Goal: Transaction & Acquisition: Obtain resource

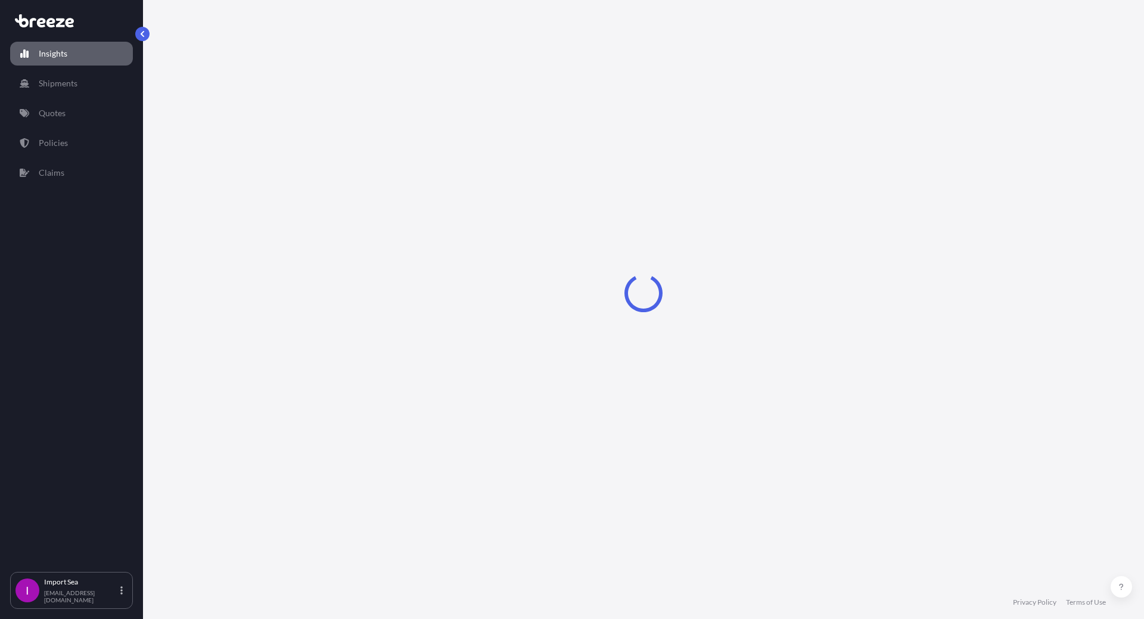
select select "2025"
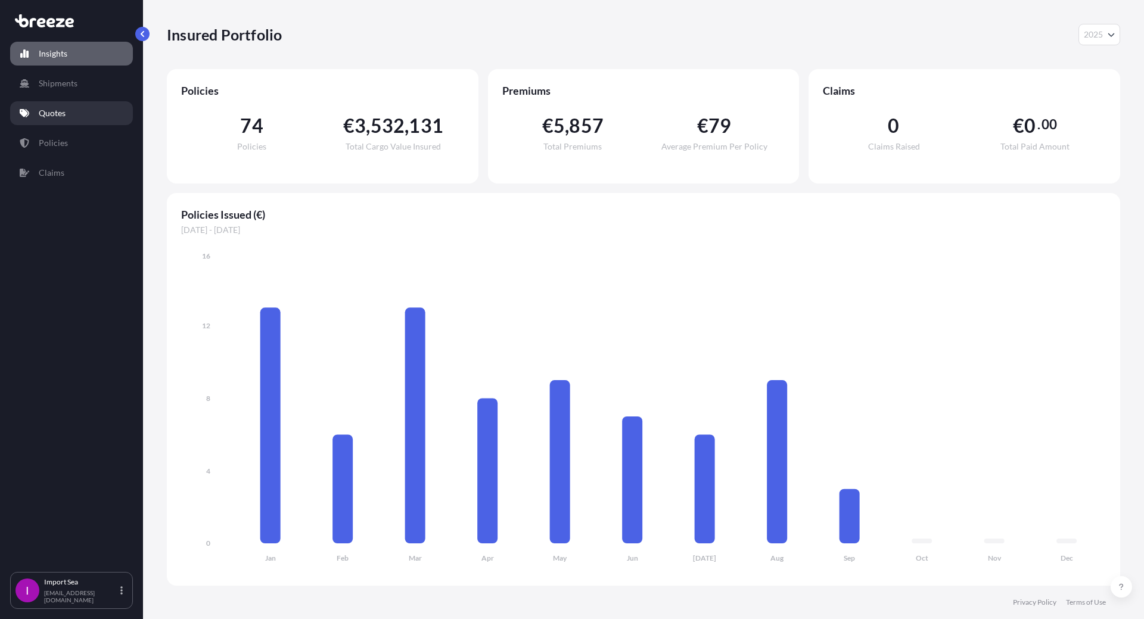
click at [53, 116] on p "Quotes" at bounding box center [52, 113] width 27 height 12
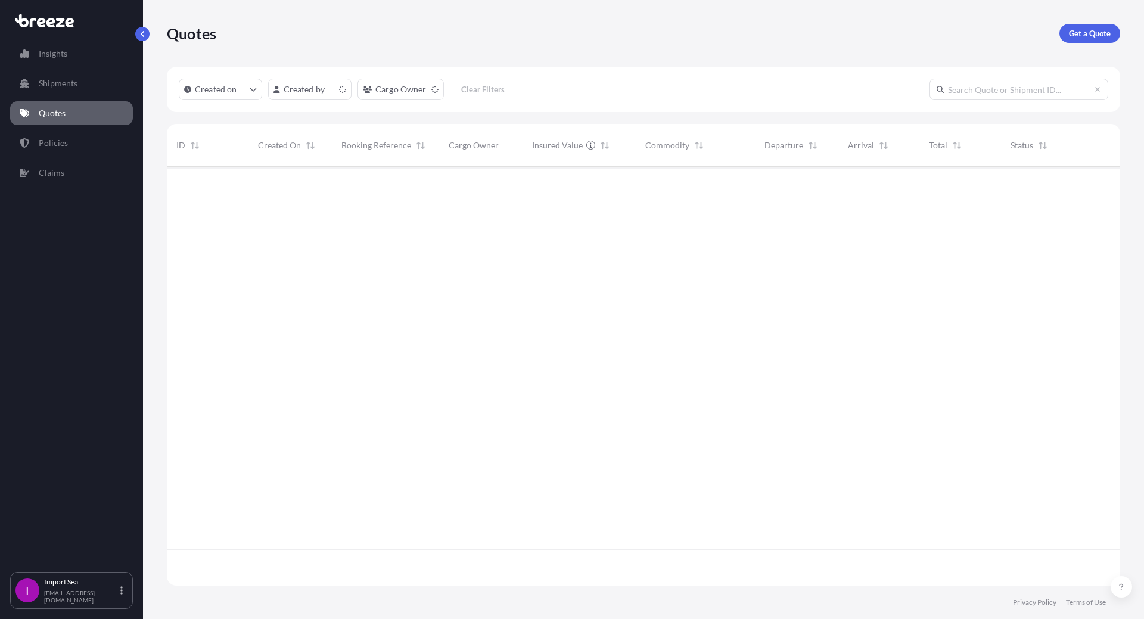
scroll to position [417, 944]
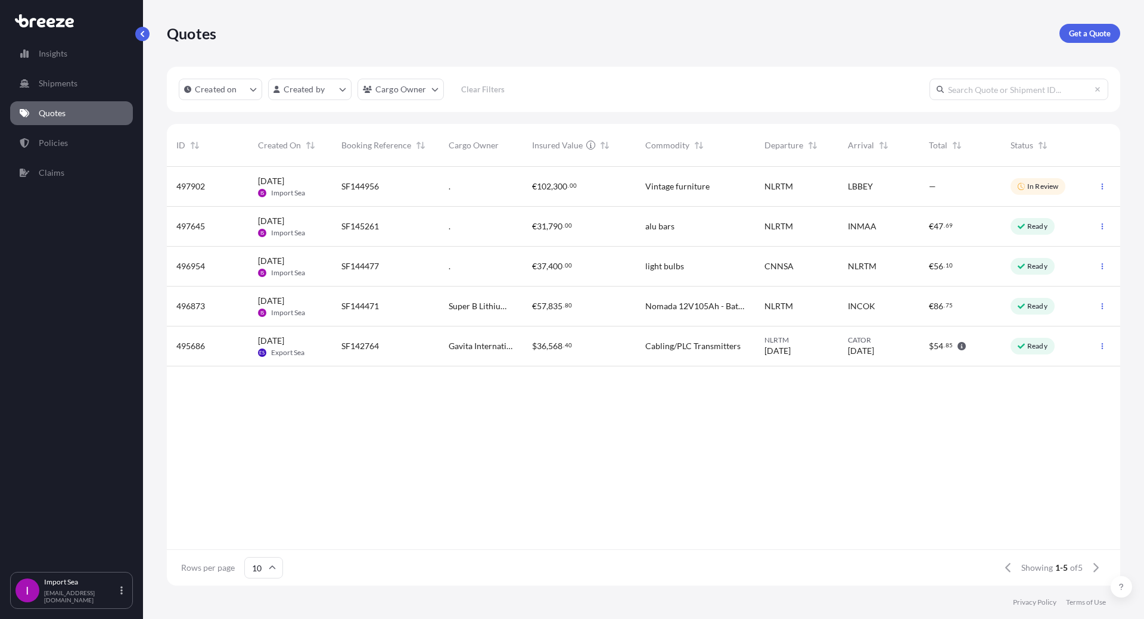
click at [611, 187] on div "€ 102 , 300 . 00" at bounding box center [579, 187] width 94 height 12
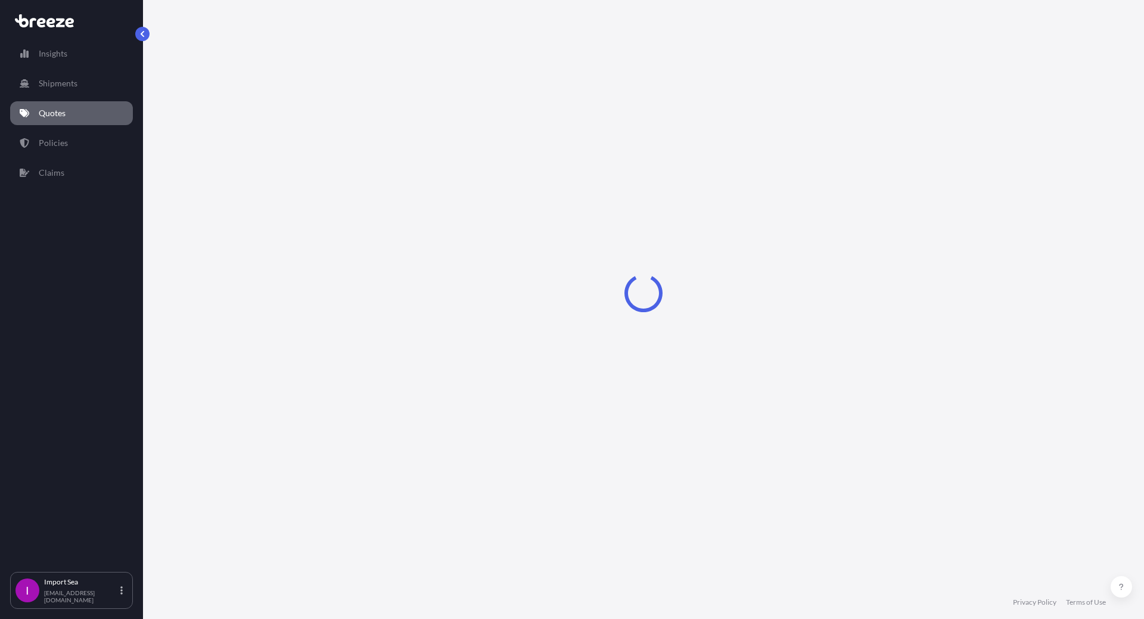
select select "Sea"
select select "2"
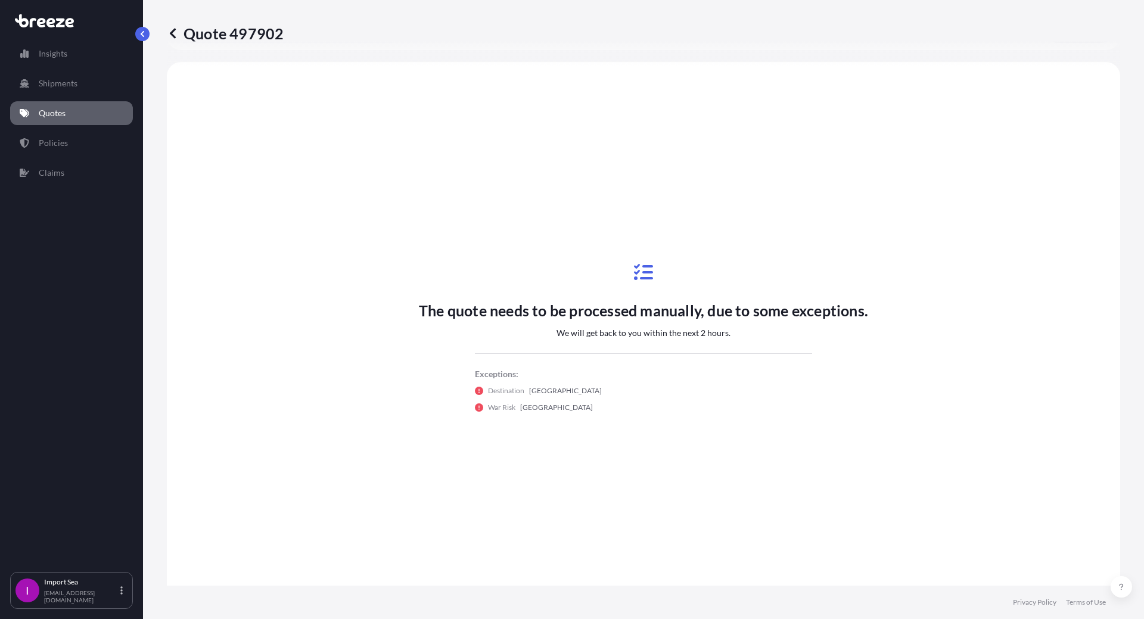
scroll to position [359, 0]
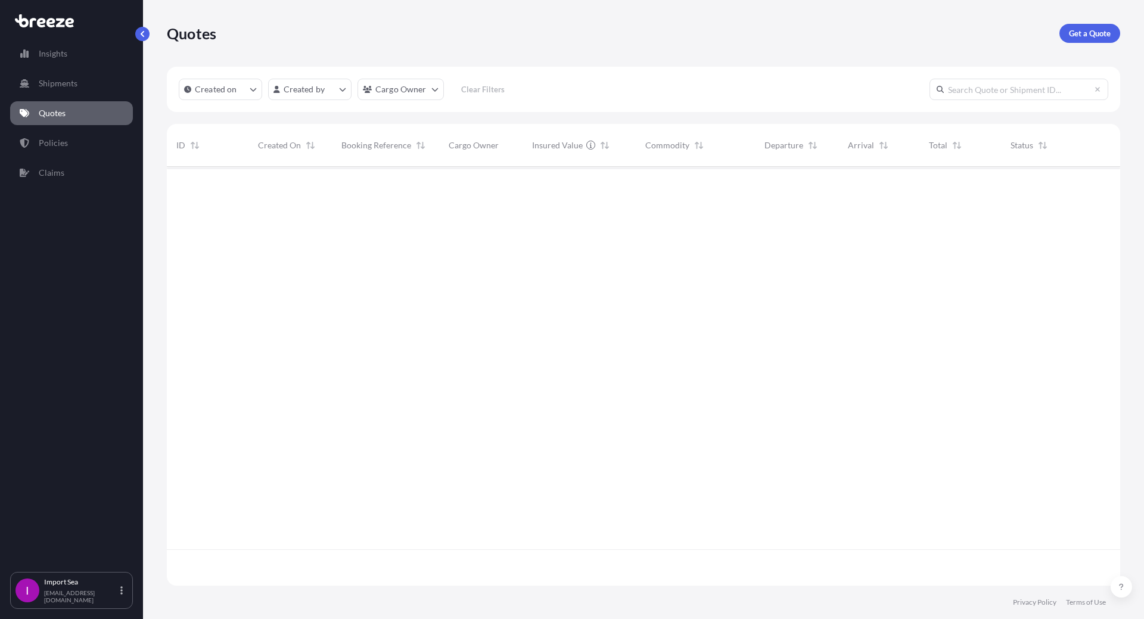
scroll to position [417, 944]
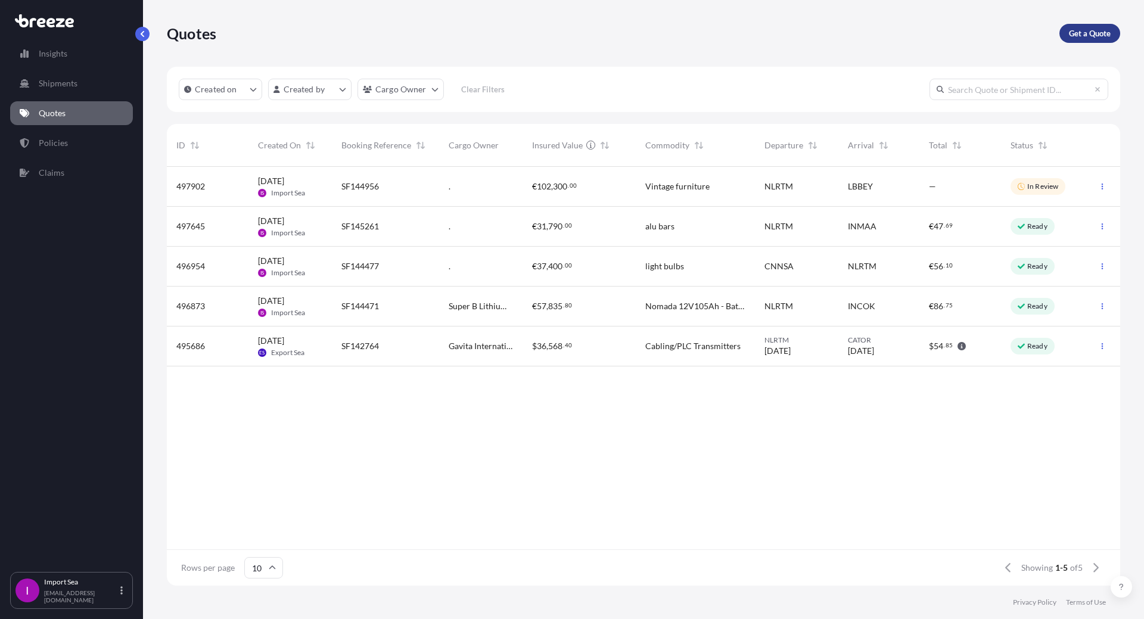
click at [1085, 33] on p "Get a Quote" at bounding box center [1090, 33] width 42 height 12
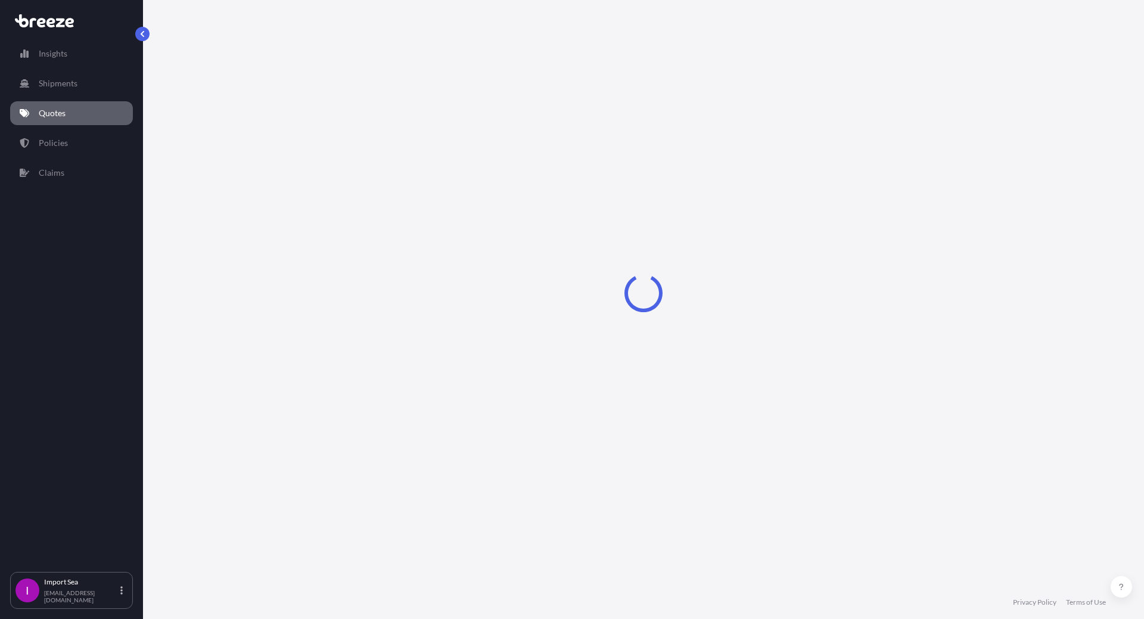
select select "Sea"
select select "1"
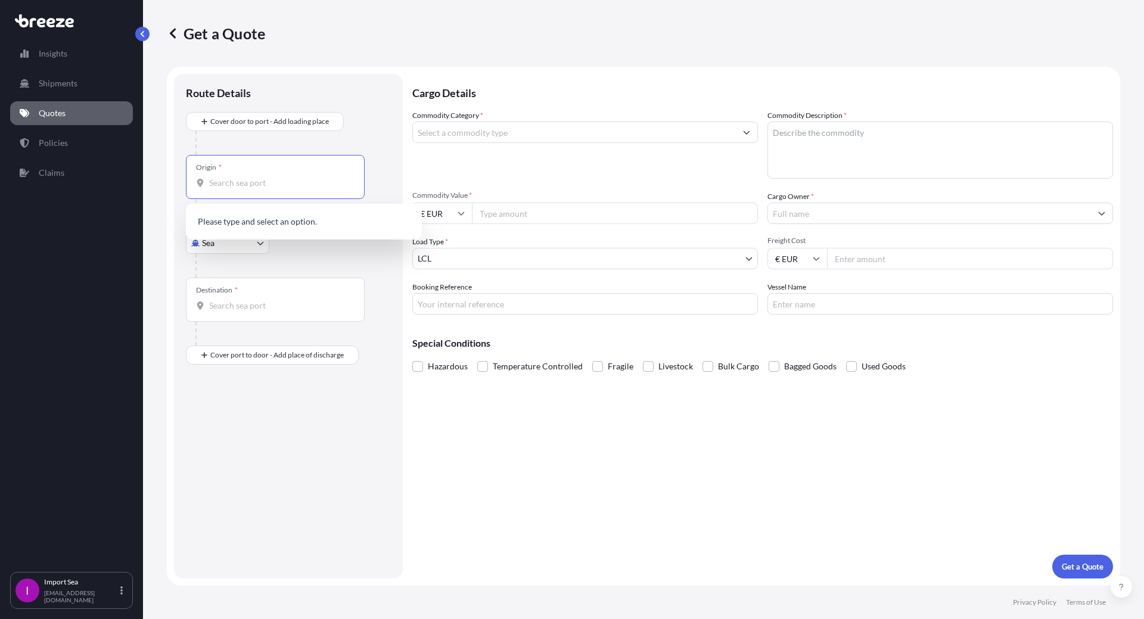
click at [216, 182] on input "Origin *" at bounding box center [279, 183] width 141 height 12
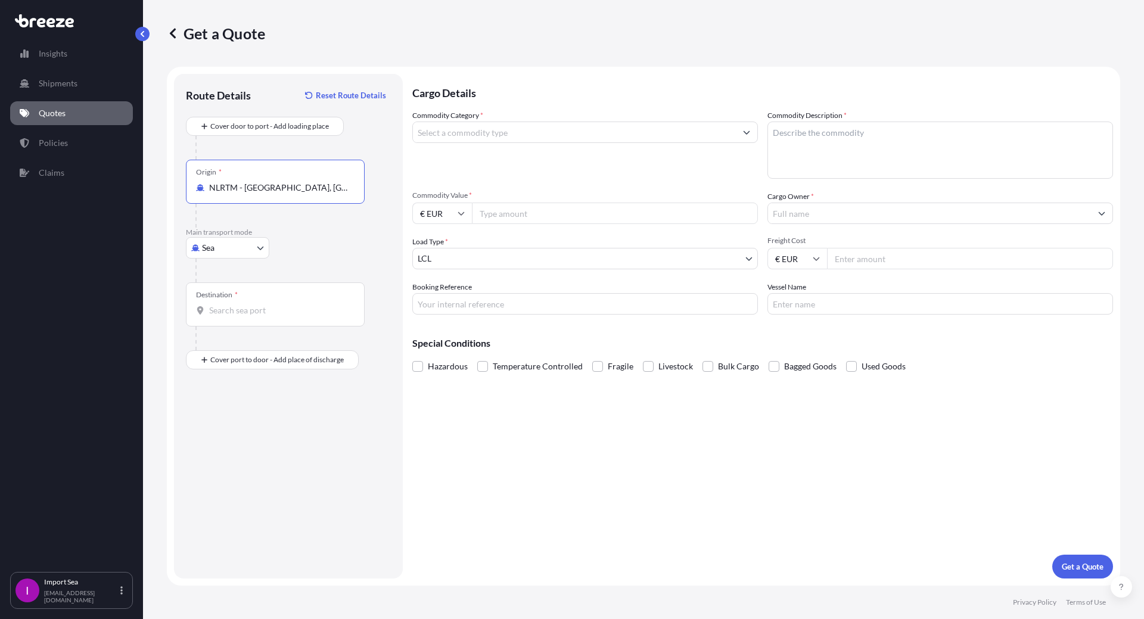
type input "NLRTM - [GEOGRAPHIC_DATA], [GEOGRAPHIC_DATA]"
click at [219, 306] on input "Destination *" at bounding box center [279, 310] width 141 height 12
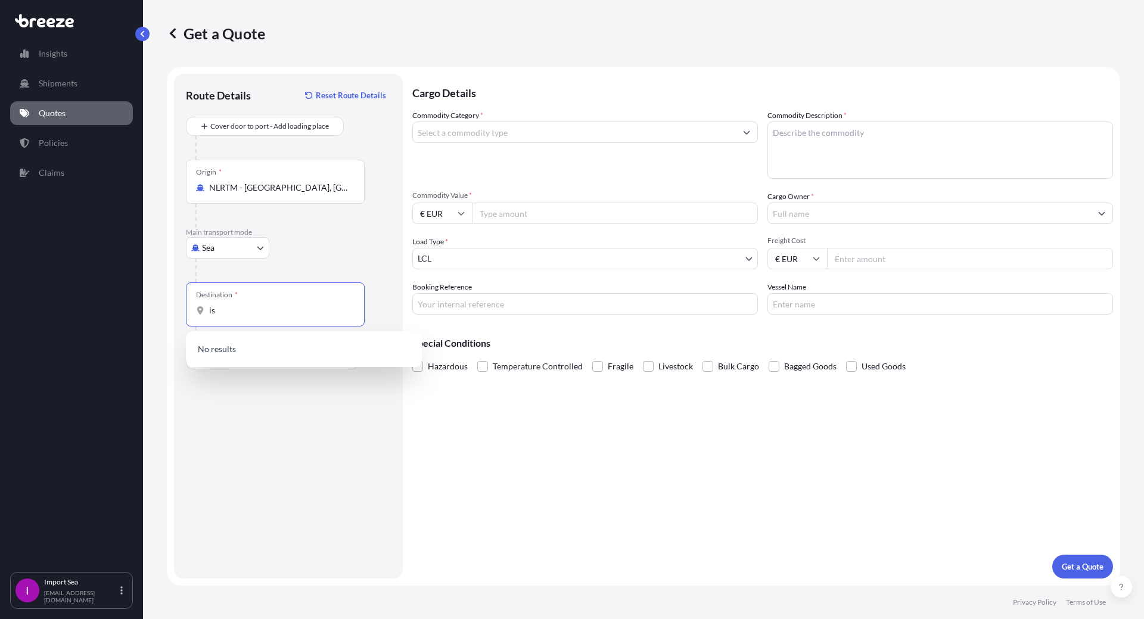
type input "i"
click at [232, 315] on input "Destination *" at bounding box center [279, 310] width 141 height 12
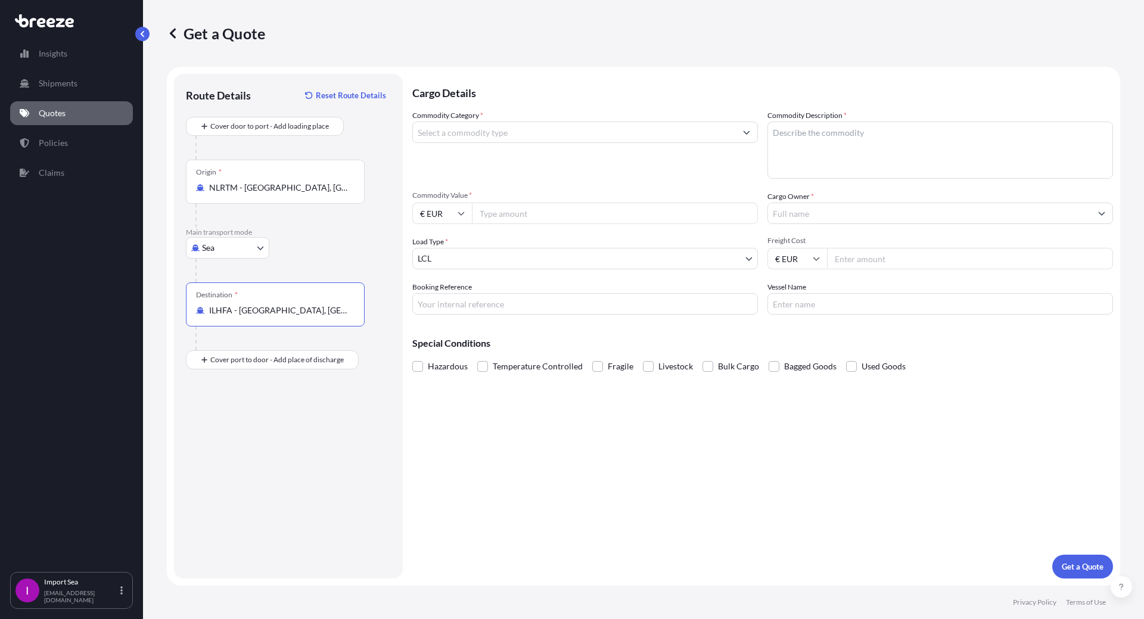
type input "ILHFA - [GEOGRAPHIC_DATA], [GEOGRAPHIC_DATA]"
click at [463, 137] on input "Commodity Category *" at bounding box center [574, 132] width 323 height 21
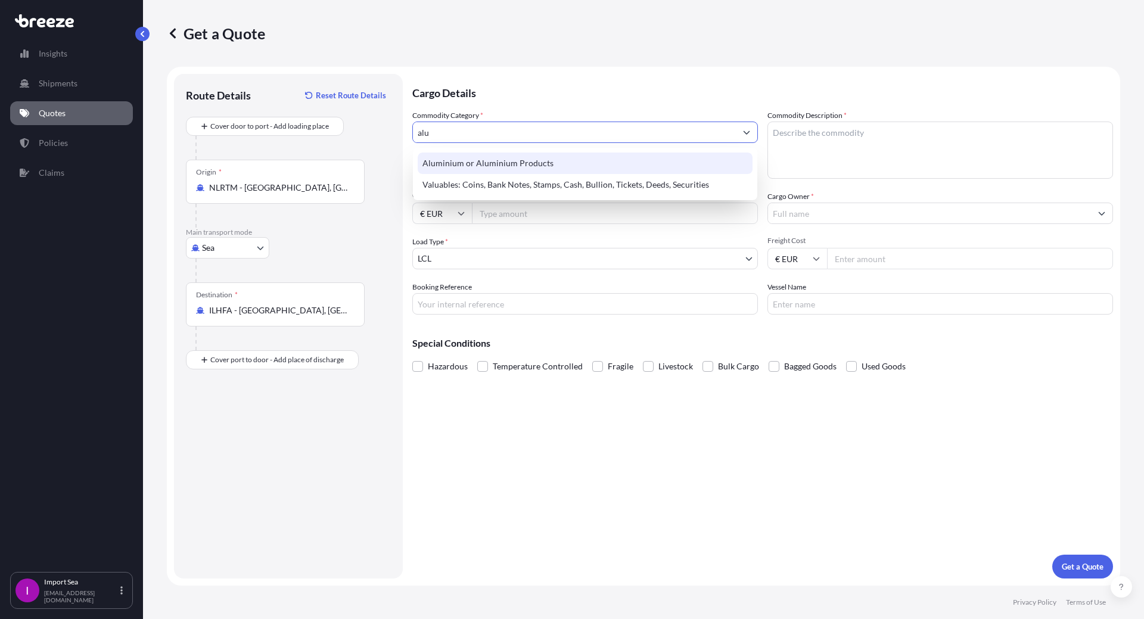
click at [476, 166] on div "Aluminium or Aluminium Products" at bounding box center [585, 163] width 335 height 21
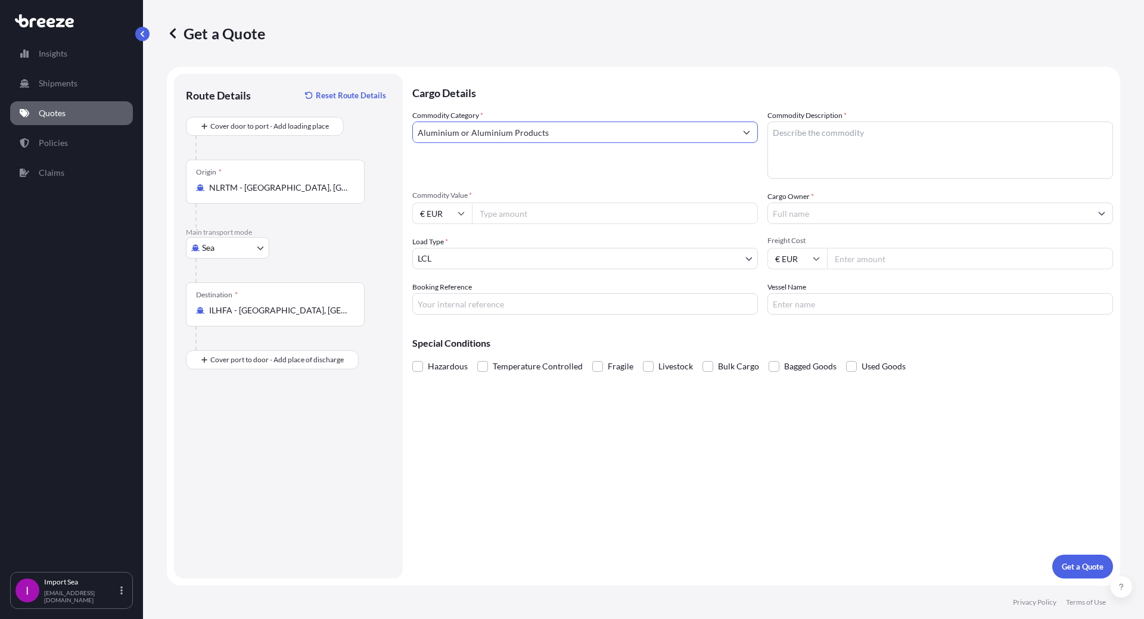
type input "Aluminium or Aluminium Products"
click at [799, 145] on textarea "Commodity Description *" at bounding box center [940, 150] width 346 height 57
type textarea "b"
type textarea "round bars"
click at [504, 215] on input "Commodity Value *" at bounding box center [615, 213] width 286 height 21
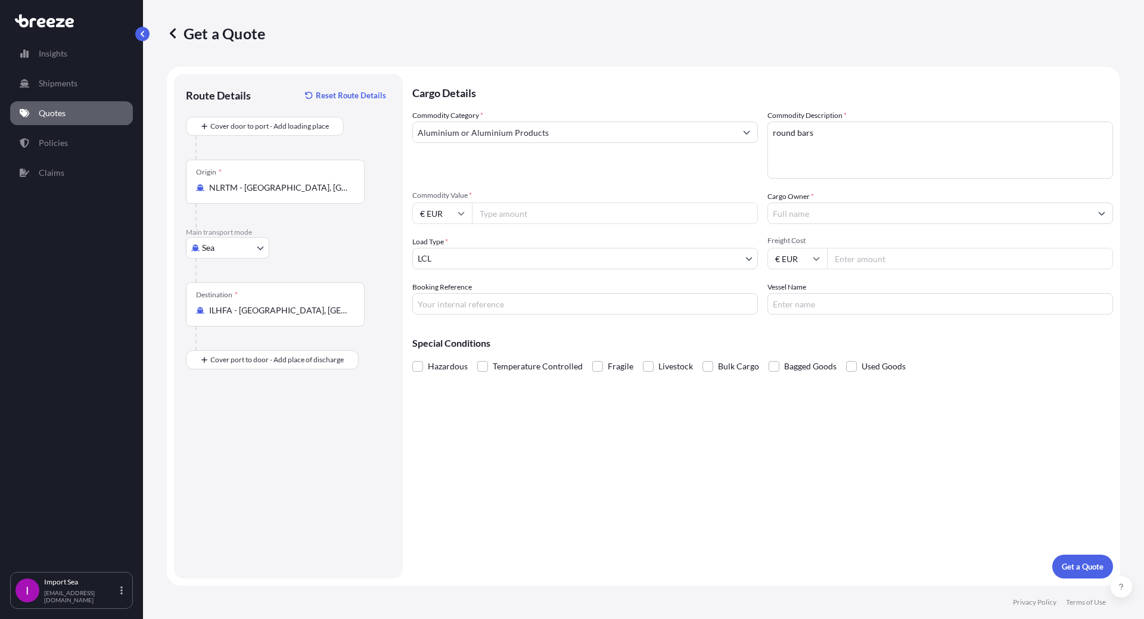
click at [499, 211] on input "Commodity Value *" at bounding box center [615, 213] width 286 height 21
type input "35000"
click at [851, 267] on input "Freight Cost" at bounding box center [970, 258] width 286 height 21
type input "800"
click at [785, 220] on input "Cargo Owner *" at bounding box center [929, 213] width 323 height 21
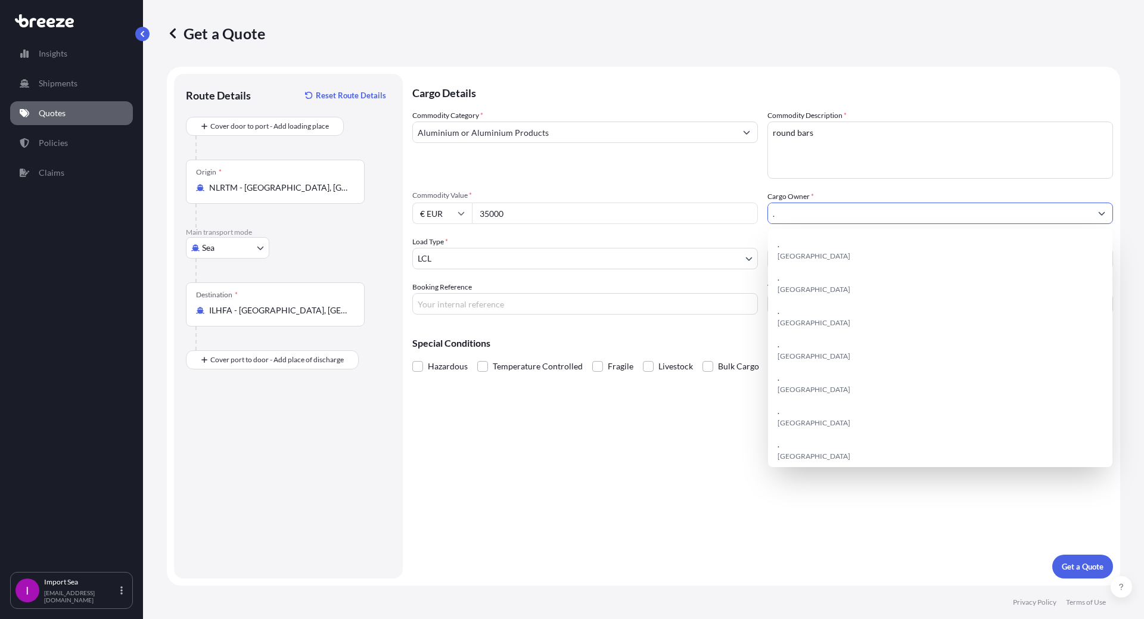
type input "."
click at [651, 480] on div "Cargo Details Commodity Category * Aluminium or Aluminium Products Commodity De…" at bounding box center [762, 326] width 701 height 505
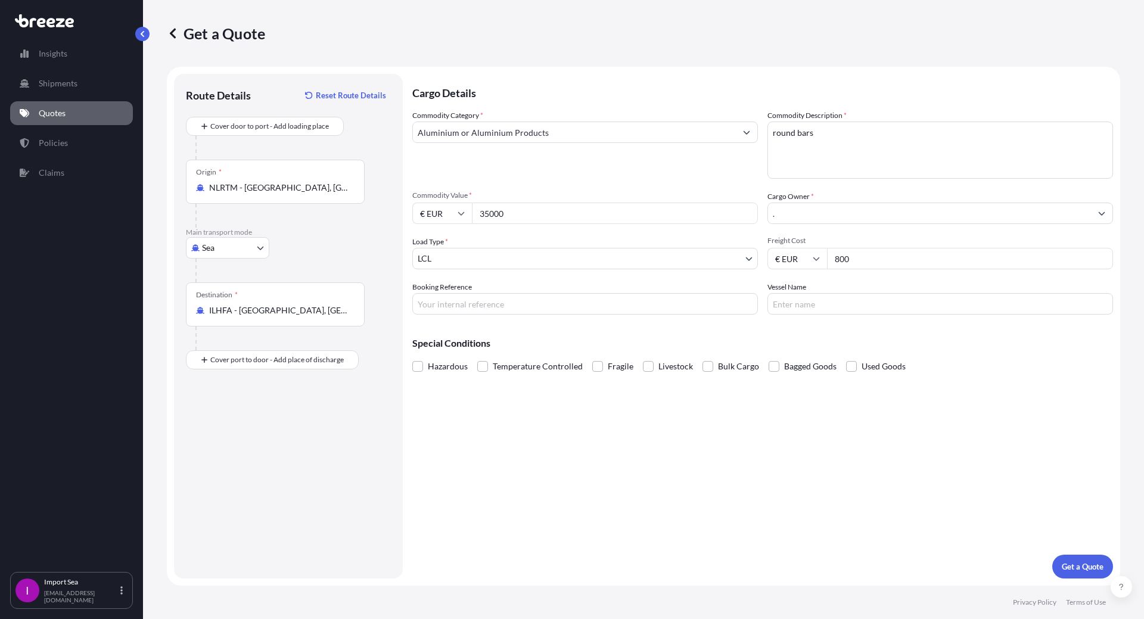
click at [486, 306] on input "Booking Reference" at bounding box center [585, 303] width 346 height 21
paste input "SF145621"
type input "SF145621"
click at [788, 300] on input "Vessel Name" at bounding box center [940, 303] width 346 height 21
type input "."
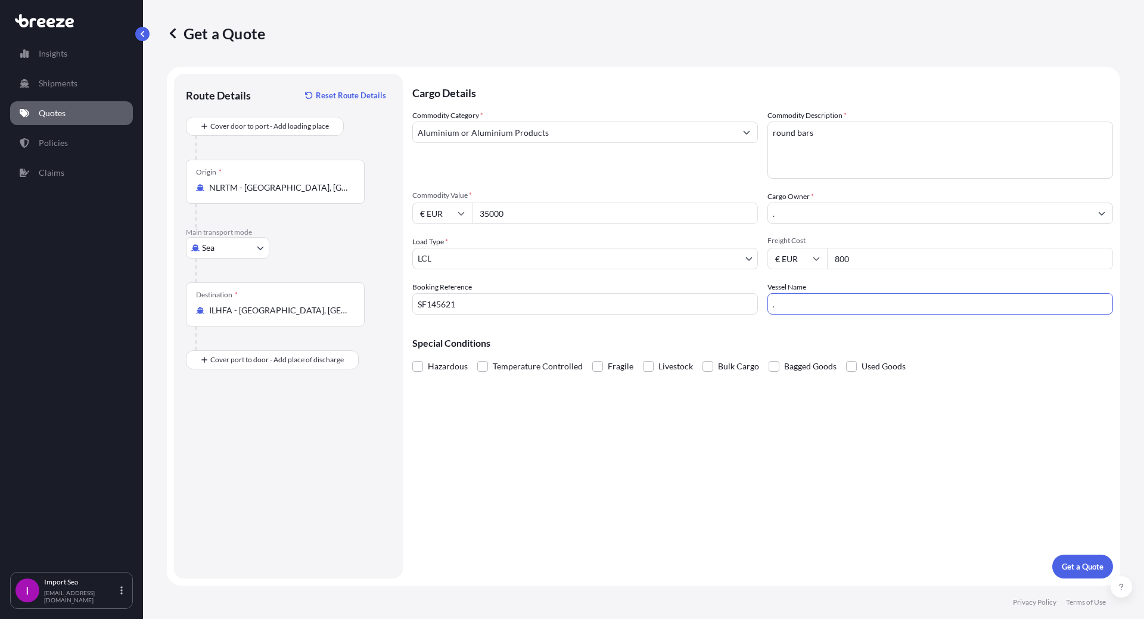
click at [605, 469] on div "Cargo Details Commodity Category * Aluminium or Aluminium Products Commodity De…" at bounding box center [762, 326] width 701 height 505
click at [1076, 565] on p "Get a Quote" at bounding box center [1083, 567] width 42 height 12
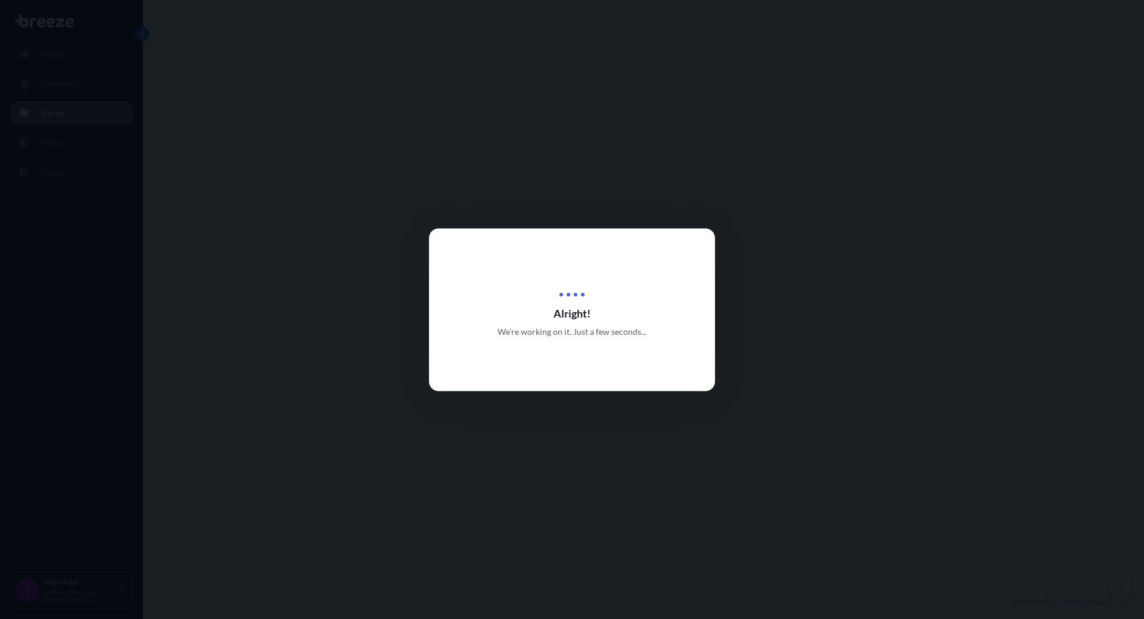
select select "Sea"
select select "1"
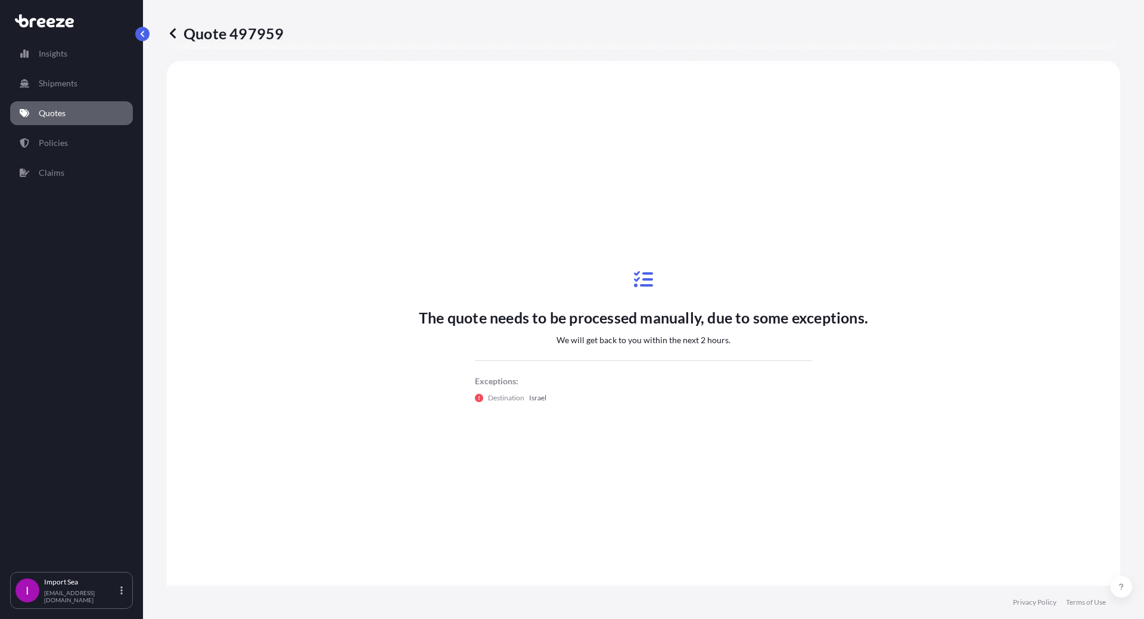
scroll to position [359, 0]
click at [53, 146] on p "Policies" at bounding box center [53, 143] width 29 height 12
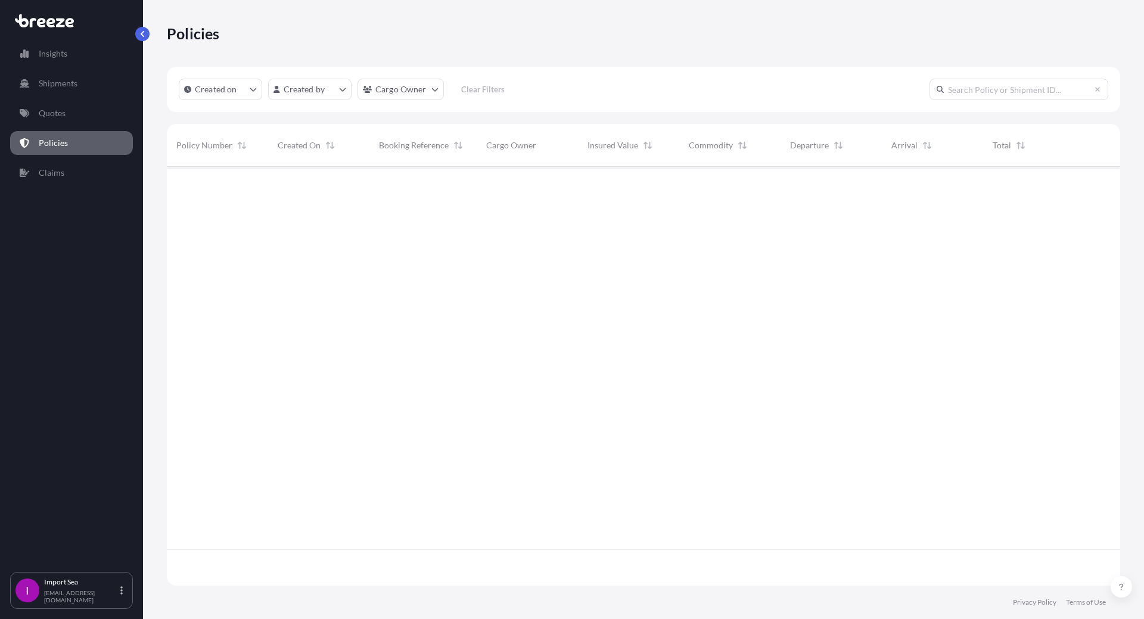
scroll to position [417, 944]
click at [60, 105] on link "Quotes" at bounding box center [71, 113] width 123 height 24
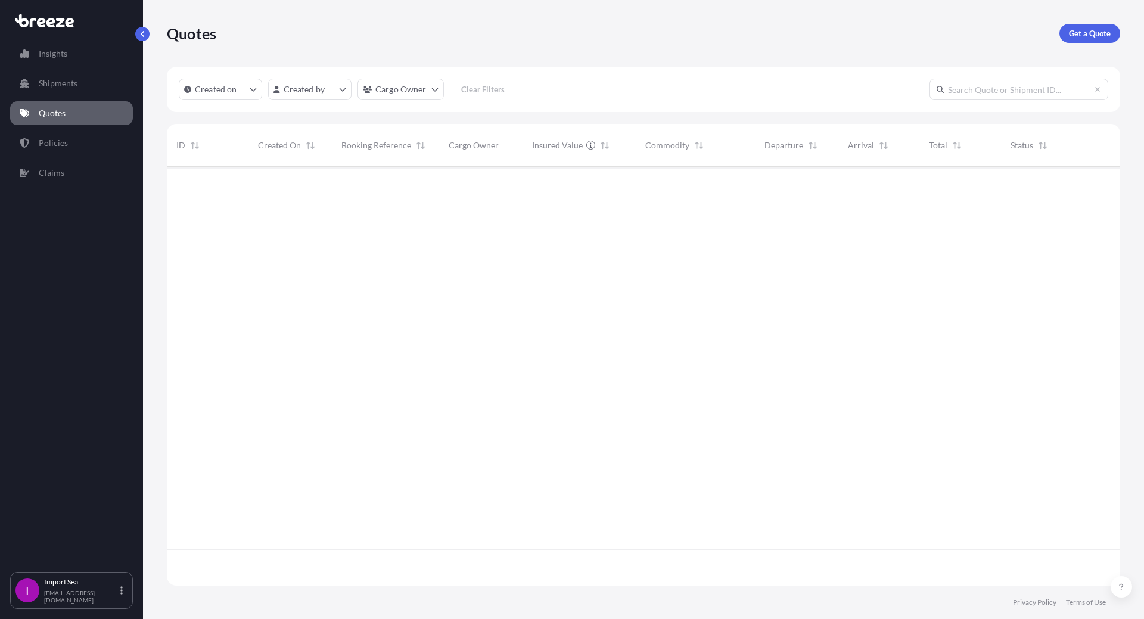
scroll to position [417, 944]
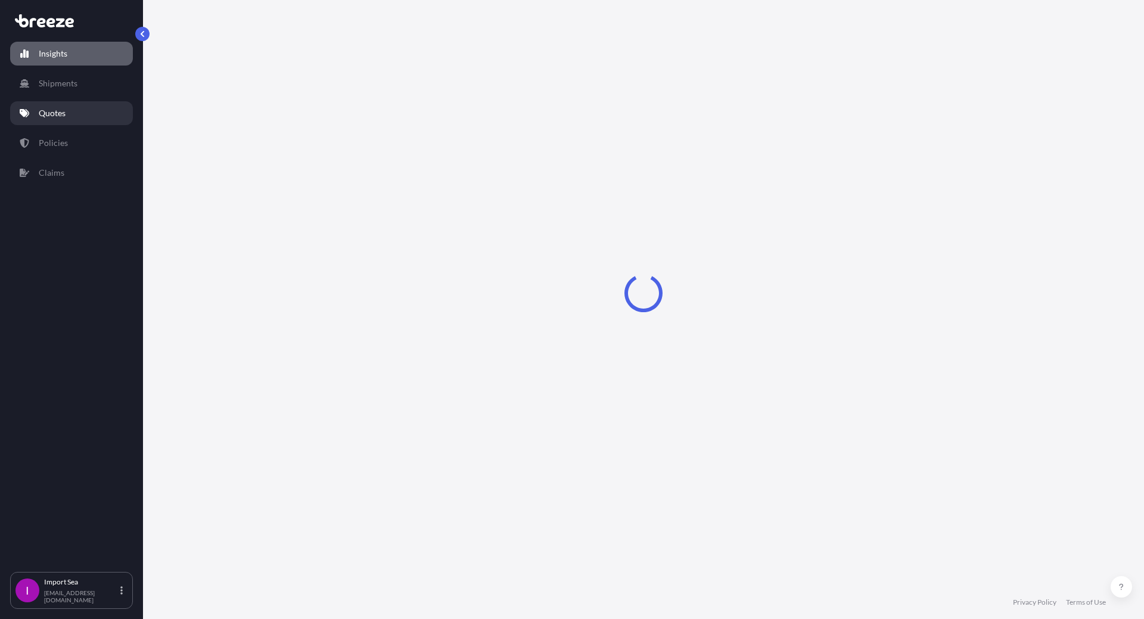
click at [47, 117] on p "Quotes" at bounding box center [52, 113] width 27 height 12
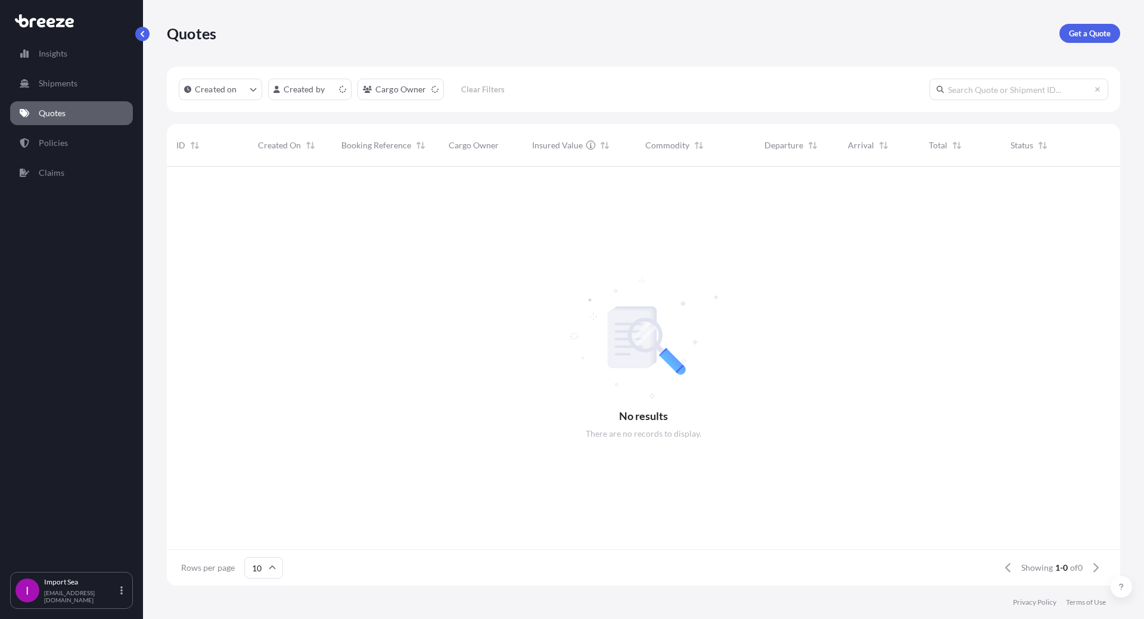
scroll to position [417, 944]
